Goal: Information Seeking & Learning: Learn about a topic

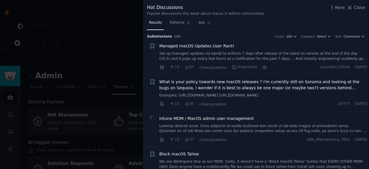
scroll to position [447, 0]
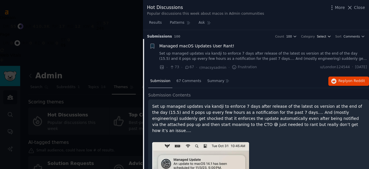
click at [323, 36] on span "Select" at bounding box center [321, 36] width 9 height 4
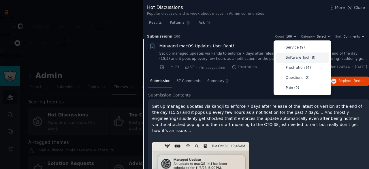
click at [308, 59] on p "Software Tool (8)" at bounding box center [300, 57] width 30 height 5
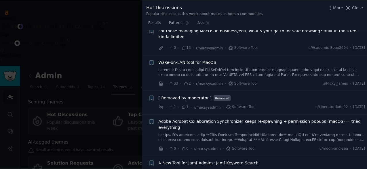
scroll to position [118, 0]
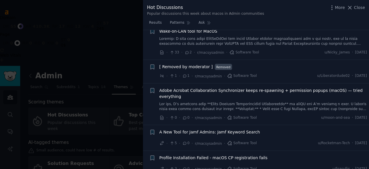
click at [129, 79] on div at bounding box center [184, 84] width 369 height 169
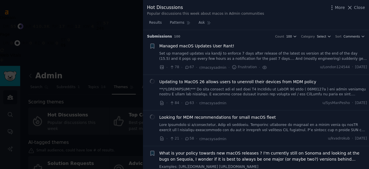
click at [222, 55] on link "Set up managed updates via kandji to enforce 7 days after release of the latest…" at bounding box center [263, 56] width 208 height 10
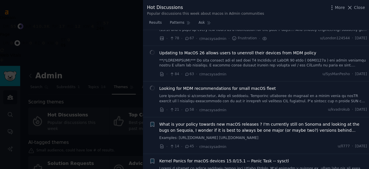
scroll to position [38, 0]
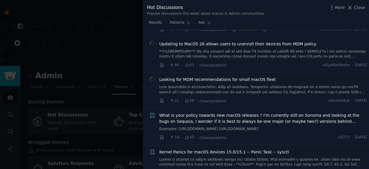
click at [230, 87] on link at bounding box center [263, 89] width 208 height 10
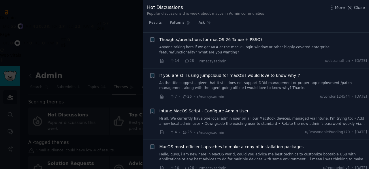
scroll to position [512, 0]
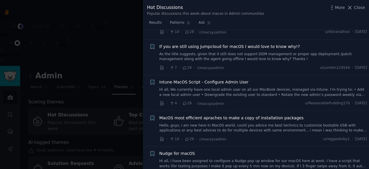
click at [203, 62] on link "As the title suggests, given that it still does not support DDM management or p…" at bounding box center [263, 57] width 208 height 10
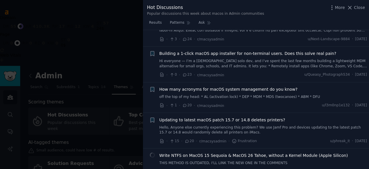
scroll to position [698, 0]
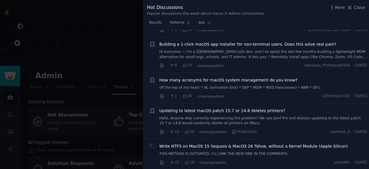
click at [211, 85] on link "off the top of my head: * AL (activation lock) * DEP * MDM * MDS (twocanoes) * …" at bounding box center [263, 87] width 208 height 5
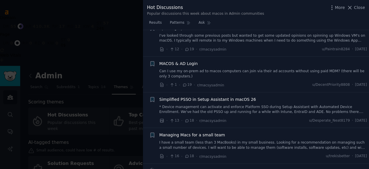
scroll to position [911, 0]
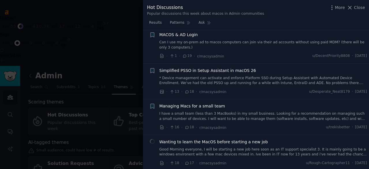
click at [243, 111] on link "I have a small team (less than 3 MacBooks) in my small business. Looking for a …" at bounding box center [263, 116] width 208 height 10
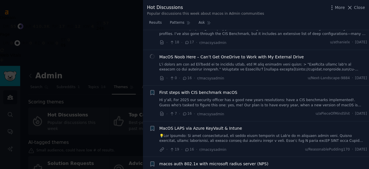
scroll to position [1147, 0]
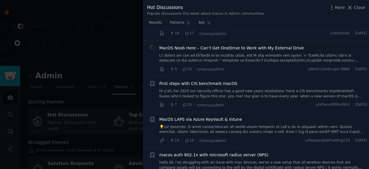
click at [212, 88] on link "Hi y'all, For 2025 our security officer has a good new years resolutions: have …" at bounding box center [263, 93] width 208 height 10
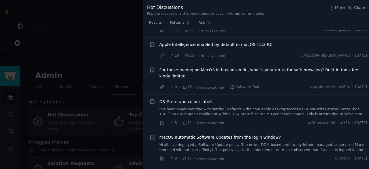
scroll to position [1477, 0]
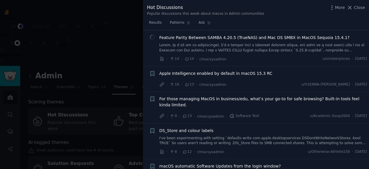
click at [223, 102] on span "For those managing MacOS in business/edu, what’s your go-to for safe browsing? …" at bounding box center [263, 102] width 208 height 12
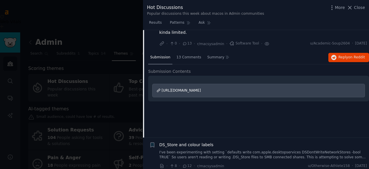
scroll to position [1443, 0]
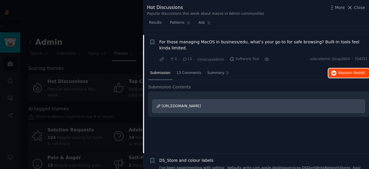
click at [332, 70] on icon "button" at bounding box center [333, 72] width 5 height 5
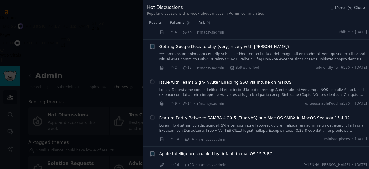
scroll to position [1299, 0]
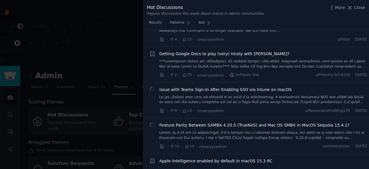
click at [211, 94] on link at bounding box center [263, 99] width 208 height 10
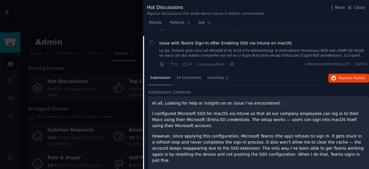
scroll to position [1347, 0]
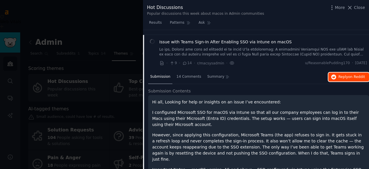
click at [332, 74] on icon "button" at bounding box center [333, 76] width 5 height 5
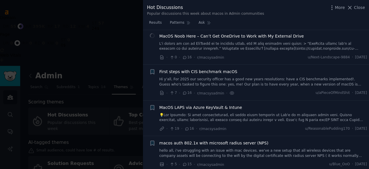
scroll to position [1059, 0]
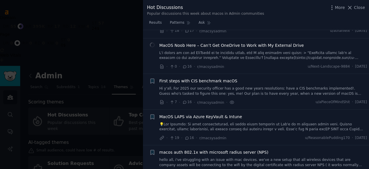
click at [200, 78] on span "First steps with CIS benchmark macOS" at bounding box center [198, 81] width 78 height 6
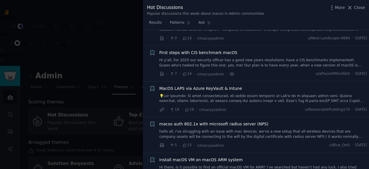
scroll to position [1099, 0]
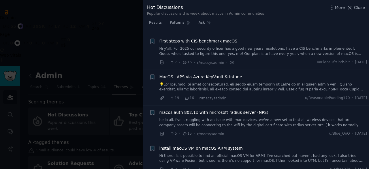
click at [233, 51] on link "Hi y'all, For 2025 our security officer has a good new years resolutions: have …" at bounding box center [263, 51] width 208 height 10
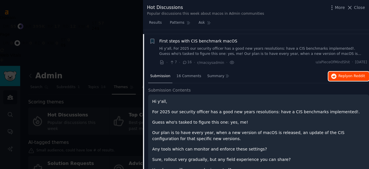
click at [337, 71] on button "Reply on Reddit" at bounding box center [348, 75] width 41 height 9
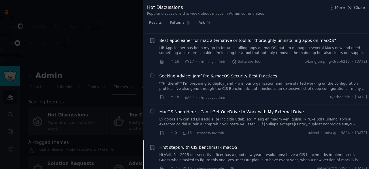
scroll to position [983, 0]
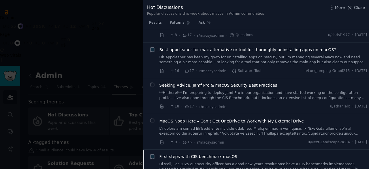
click at [196, 83] on span "Seeking Advice: Jamf Pro & macOS Security Best Practices" at bounding box center [218, 85] width 118 height 6
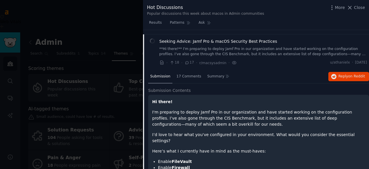
scroll to position [1028, 0]
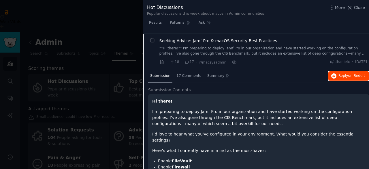
click at [334, 73] on icon "button" at bounding box center [333, 75] width 5 height 5
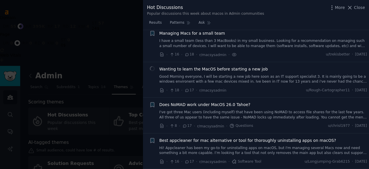
scroll to position [884, 0]
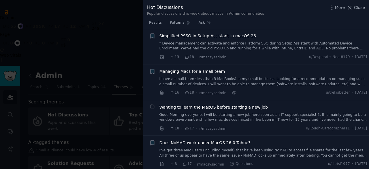
click at [215, 77] on link "I have a small team (less than 3 MacBooks) in my small business. Looking for a …" at bounding box center [263, 81] width 208 height 10
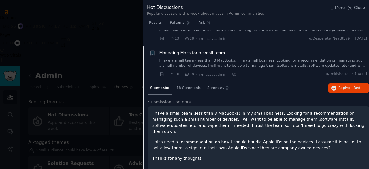
scroll to position [886, 0]
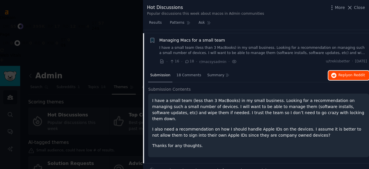
click at [335, 73] on icon "button" at bounding box center [333, 75] width 5 height 5
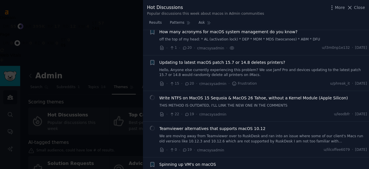
scroll to position [627, 0]
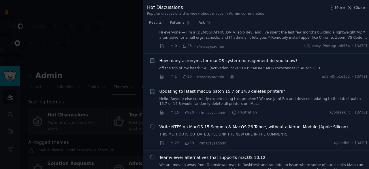
click at [215, 96] on link "Hello, Anyone else currently experiencing this problem? We use Jamf Pro and dev…" at bounding box center [263, 101] width 208 height 10
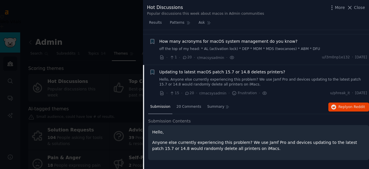
scroll to position [678, 0]
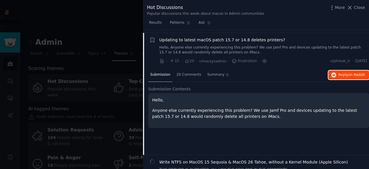
click at [349, 73] on span "on Reddit" at bounding box center [356, 75] width 17 height 4
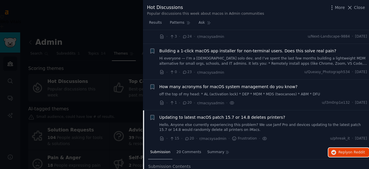
scroll to position [592, 0]
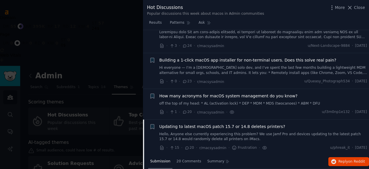
click at [226, 101] on link "off the top of my head: * AL (activation lock) * DEP * MDM * MDS (twocanoes) * …" at bounding box center [263, 103] width 208 height 5
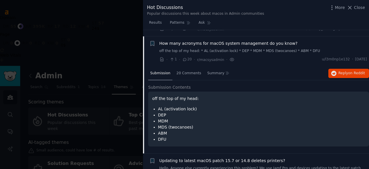
scroll to position [648, 0]
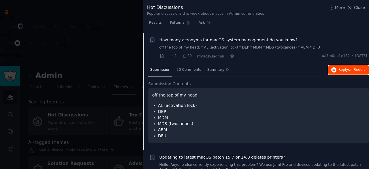
click at [355, 70] on button "Reply on Reddit" at bounding box center [348, 69] width 41 height 9
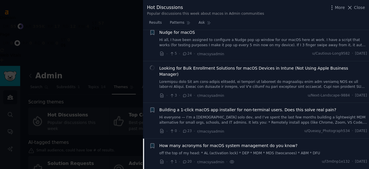
scroll to position [532, 0]
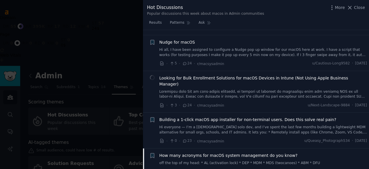
click at [248, 124] on link "Hi everyone — I’m a [DEMOGRAPHIC_DATA] solo dev, and I’ve spent the last few mo…" at bounding box center [263, 129] width 208 height 10
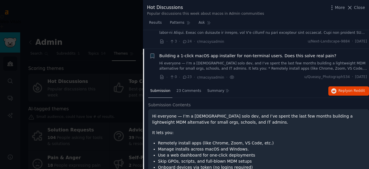
scroll to position [612, 0]
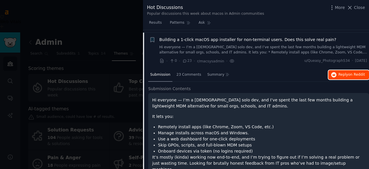
click at [342, 75] on button "Reply on Reddit" at bounding box center [348, 74] width 41 height 9
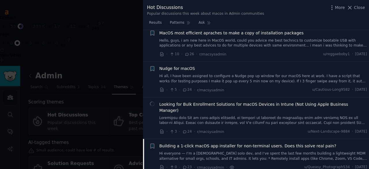
scroll to position [497, 0]
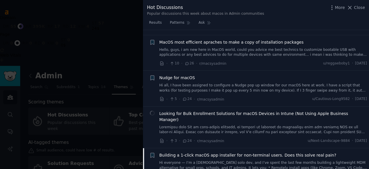
click at [188, 121] on div "Looking for Bulk Enrollment Solutions for macOS Devices in Intune (Not Using Ap…" at bounding box center [263, 122] width 208 height 24
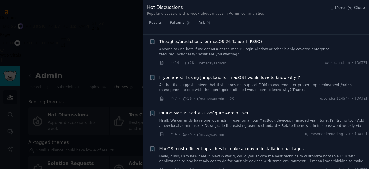
scroll to position [382, 0]
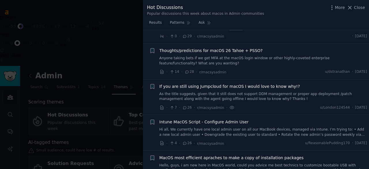
click at [210, 99] on link "As the title suggests, given that it still does not support DDM management or p…" at bounding box center [263, 96] width 208 height 10
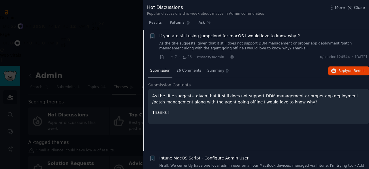
scroll to position [435, 0]
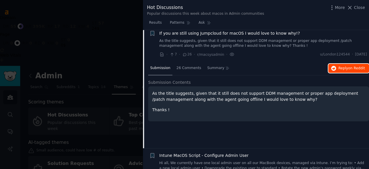
click at [355, 70] on span "on Reddit" at bounding box center [356, 68] width 17 height 4
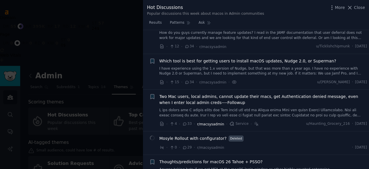
scroll to position [262, 0]
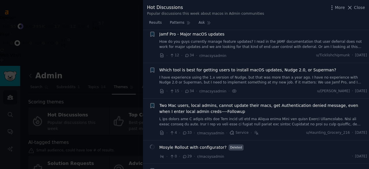
click at [200, 83] on link "I have experience using the 1.x version of Nudge, but that was more than a year…" at bounding box center [263, 80] width 208 height 10
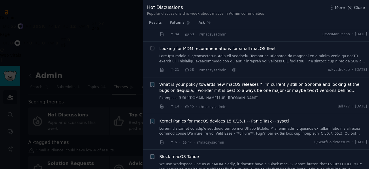
scroll to position [40, 0]
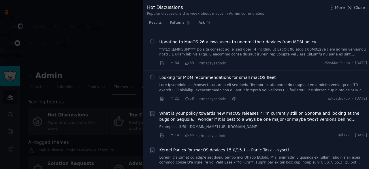
click at [217, 83] on link at bounding box center [263, 87] width 208 height 10
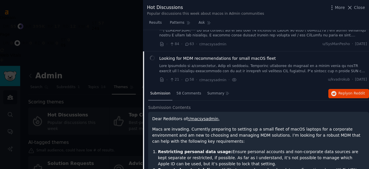
scroll to position [80, 0]
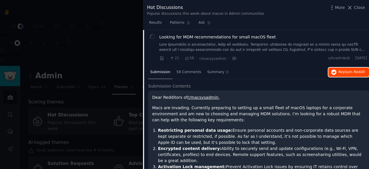
click at [337, 72] on button "Reply on Reddit" at bounding box center [348, 71] width 41 height 9
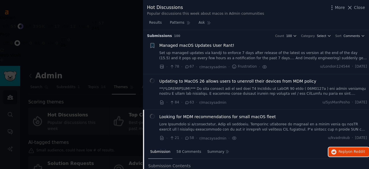
scroll to position [0, 0]
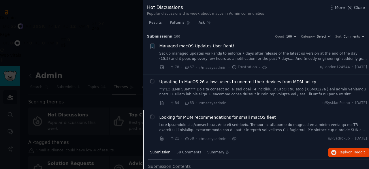
click at [251, 54] on link "Set up managed updates via kandji to enforce 7 days after release of the latest…" at bounding box center [263, 56] width 208 height 10
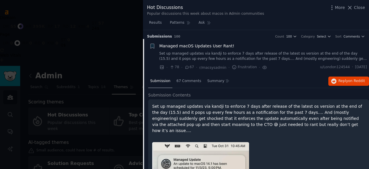
scroll to position [9, 0]
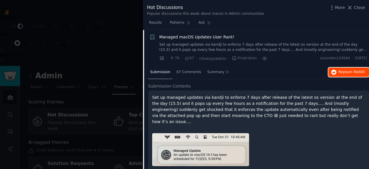
click at [340, 71] on span "Reply on Reddit" at bounding box center [351, 71] width 27 height 5
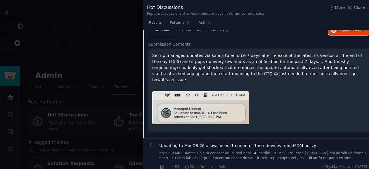
scroll to position [0, 0]
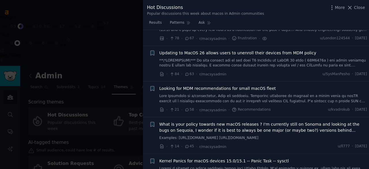
scroll to position [29, 0]
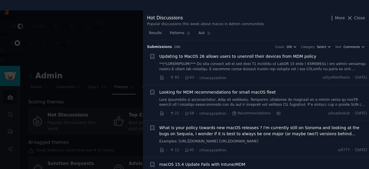
click at [236, 99] on link at bounding box center [263, 102] width 208 height 10
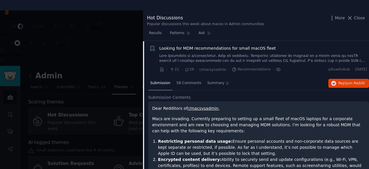
scroll to position [44, 0]
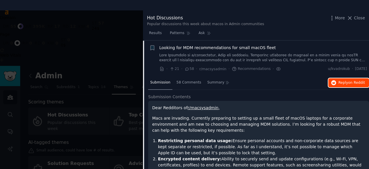
click at [340, 81] on span "Reply on Reddit" at bounding box center [351, 82] width 27 height 5
